Goal: Go to known website: Go to known website

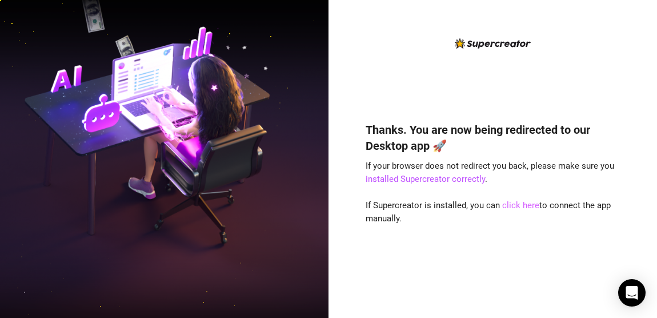
click at [512, 205] on link "click here" at bounding box center [520, 205] width 37 height 10
click at [521, 204] on link "click here" at bounding box center [520, 205] width 37 height 10
click at [514, 203] on link "click here" at bounding box center [520, 205] width 37 height 10
click at [554, 157] on div "Thanks. You are now being redirected to our Desktop app 🚀 If your browser does …" at bounding box center [493, 202] width 255 height 193
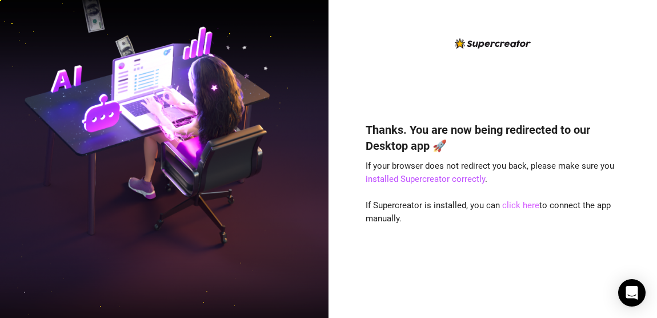
click at [521, 202] on link "click here" at bounding box center [520, 205] width 37 height 10
click at [516, 209] on link "click here" at bounding box center [520, 205] width 37 height 10
click at [512, 209] on link "click here" at bounding box center [520, 205] width 37 height 10
click at [509, 209] on link "click here" at bounding box center [520, 205] width 37 height 10
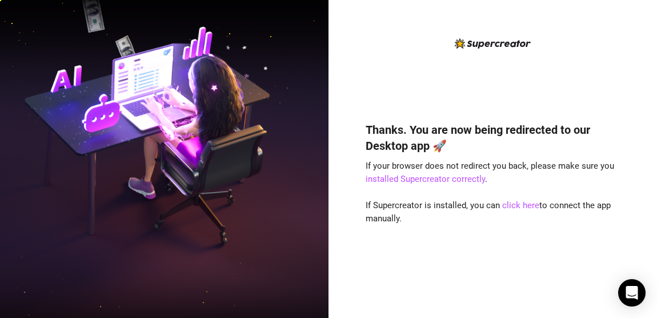
click at [428, 54] on div "Thanks. You are now being redirected to our Desktop app 🚀 If your browser does …" at bounding box center [493, 168] width 255 height 263
click at [408, 57] on div "Thanks. You are now being redirected to our Desktop app 🚀 If your browser does …" at bounding box center [493, 168] width 255 height 263
click at [510, 203] on link "click here" at bounding box center [520, 205] width 37 height 10
drag, startPoint x: 509, startPoint y: 202, endPoint x: 449, endPoint y: 78, distance: 137.6
click at [509, 202] on link "click here" at bounding box center [520, 205] width 37 height 10
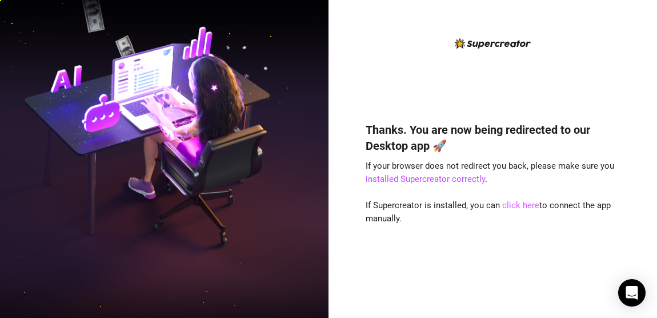
click at [514, 206] on link "click here" at bounding box center [520, 205] width 37 height 10
click at [514, 207] on link "click here" at bounding box center [520, 205] width 37 height 10
click at [81, 125] on img at bounding box center [164, 159] width 329 height 412
click at [518, 206] on link "click here" at bounding box center [520, 205] width 37 height 10
click at [517, 206] on link "click here" at bounding box center [520, 205] width 37 height 10
